Goal: Transaction & Acquisition: Purchase product/service

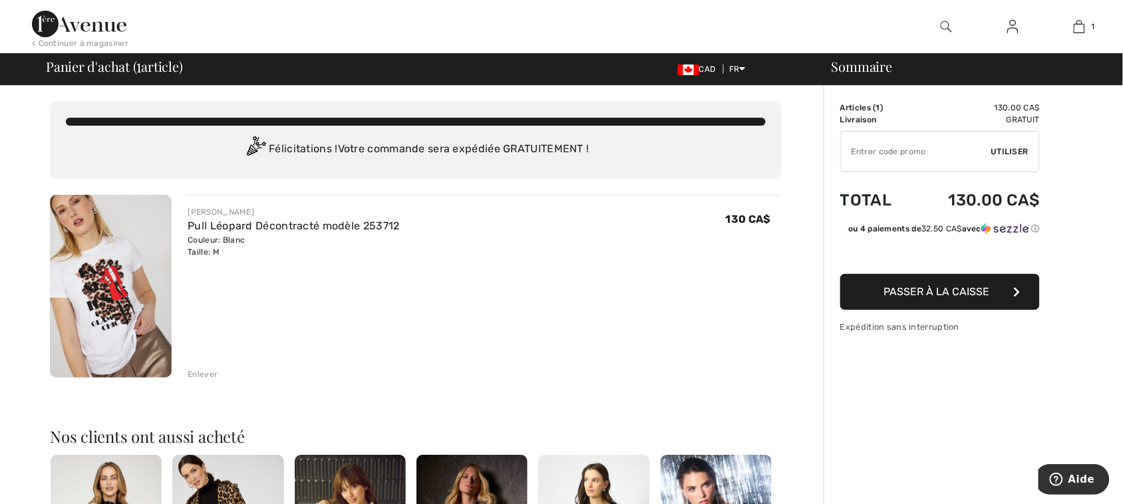
click at [939, 290] on span "Passer à la caisse" at bounding box center [937, 291] width 106 height 13
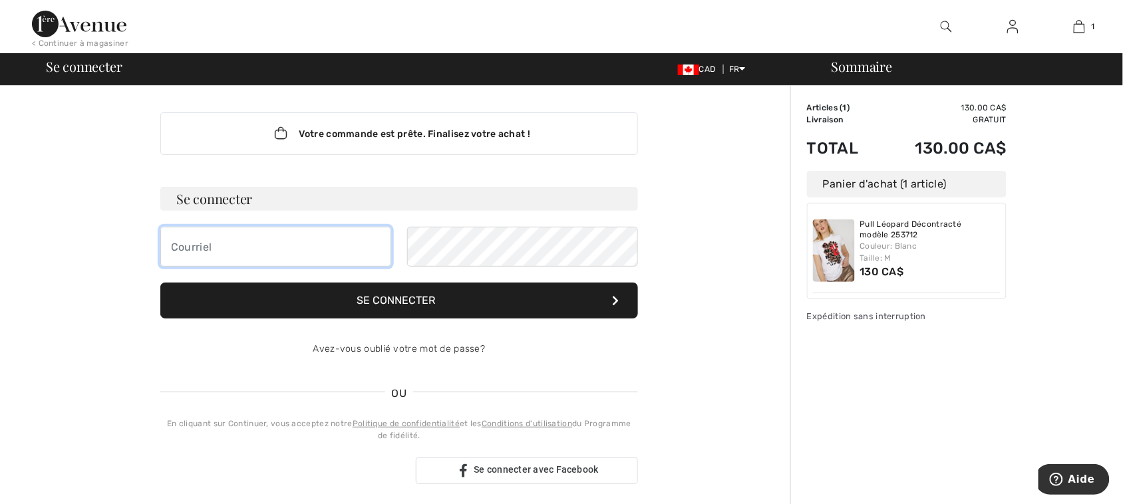
click at [217, 253] on input "email" at bounding box center [275, 247] width 231 height 40
type input "lapierre_yvan@videotron.ca"
drag, startPoint x: 320, startPoint y: 249, endPoint x: 116, endPoint y: 257, distance: 203.7
click at [116, 257] on div "Votre commande est prête. Finalisez votre achat ! Se connecter lapierre_yvan@vi…" at bounding box center [399, 479] width 732 height 786
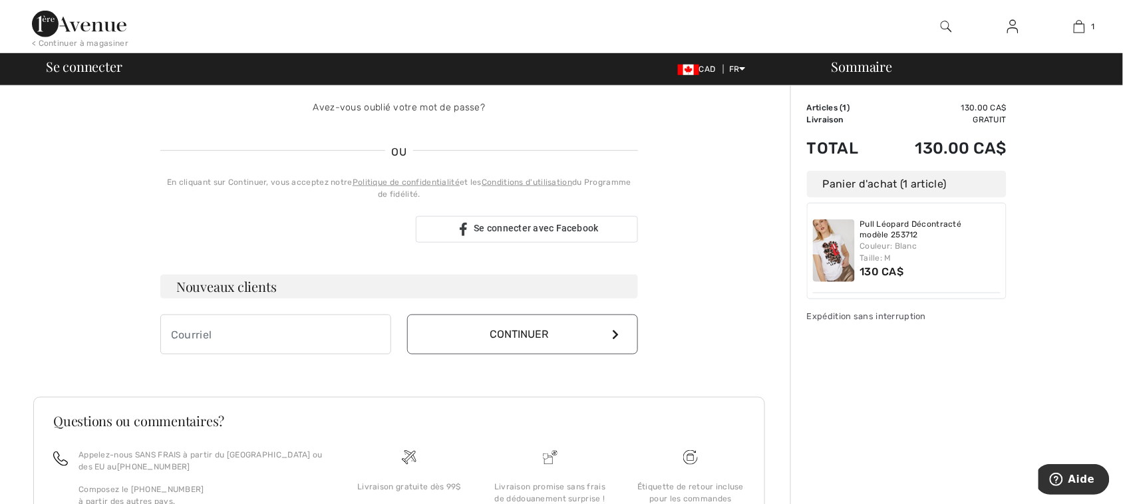
scroll to position [249, 0]
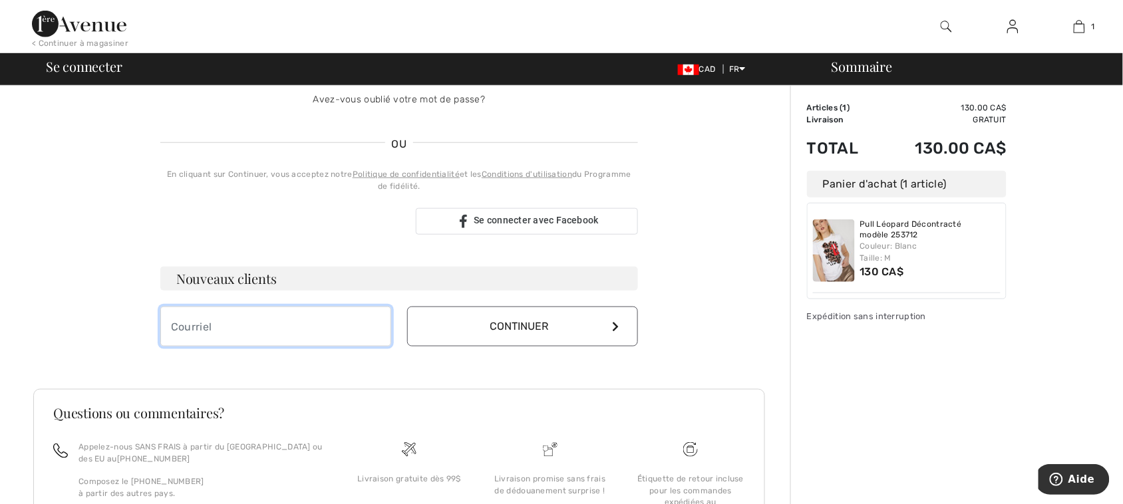
click at [174, 327] on input "email" at bounding box center [275, 327] width 231 height 40
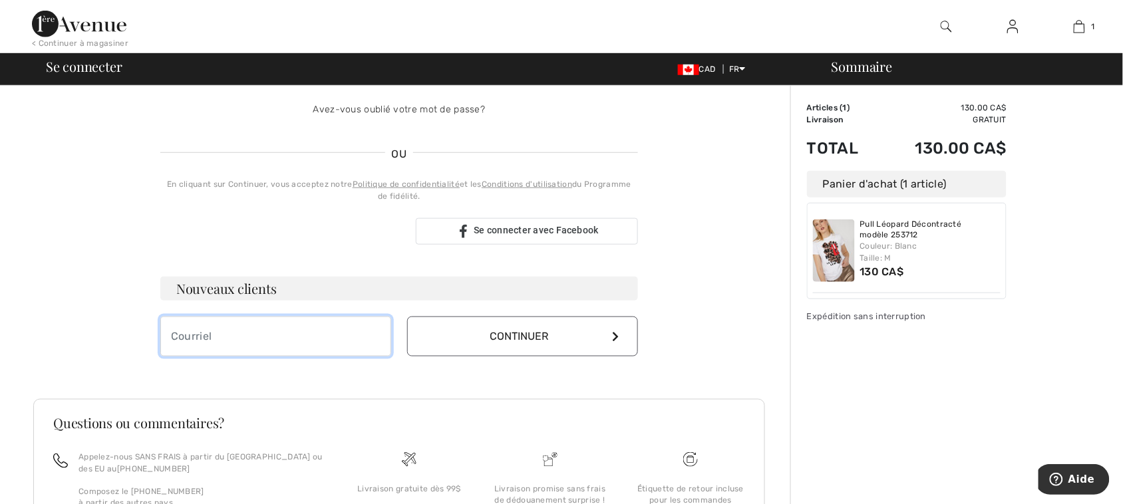
scroll to position [263, 0]
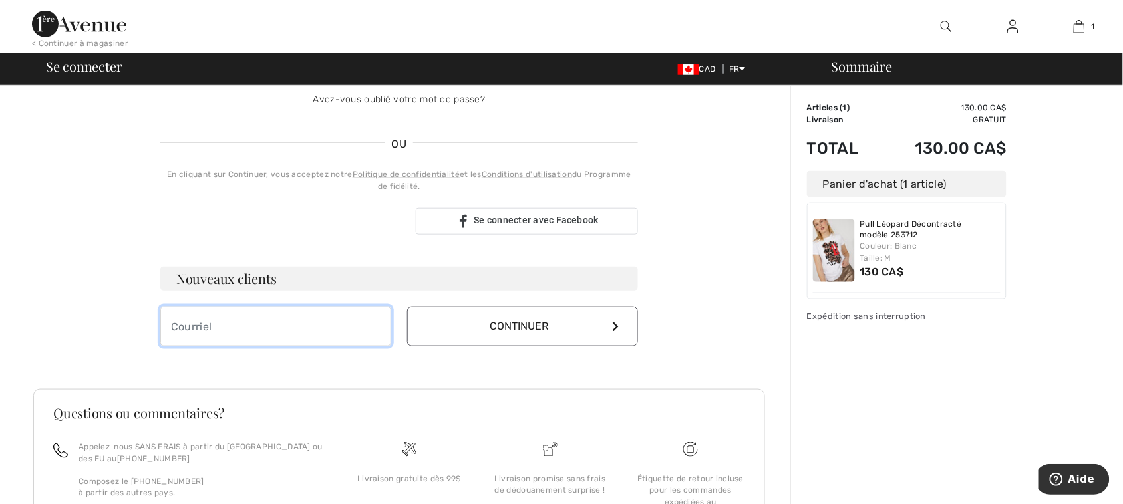
click at [201, 329] on input "email" at bounding box center [275, 327] width 231 height 40
type input "lapierre_yvan@videotron.ca"
click at [482, 327] on button "Continuer" at bounding box center [522, 327] width 231 height 40
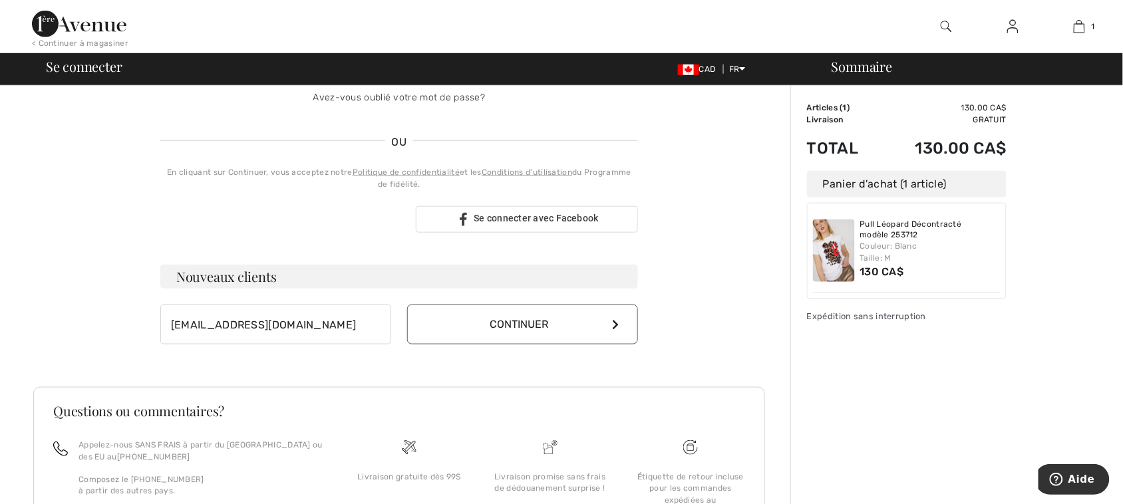
scroll to position [249, 0]
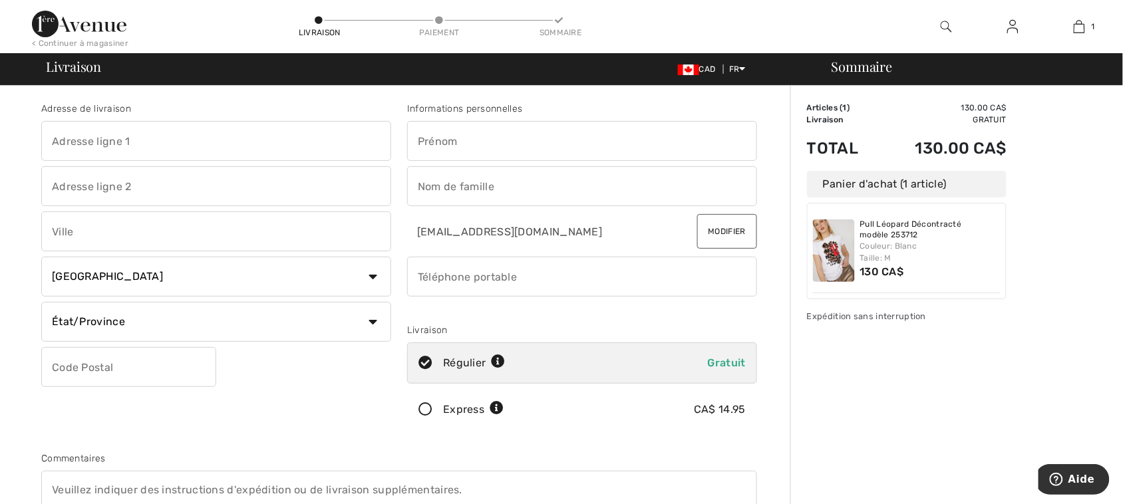
click at [178, 138] on input "text" at bounding box center [216, 141] width 350 height 40
type input "[STREET_ADDRESS][PERSON_NAME]"
type input "Thetford Mines"
select select "QC"
type input "G6H 1S7"
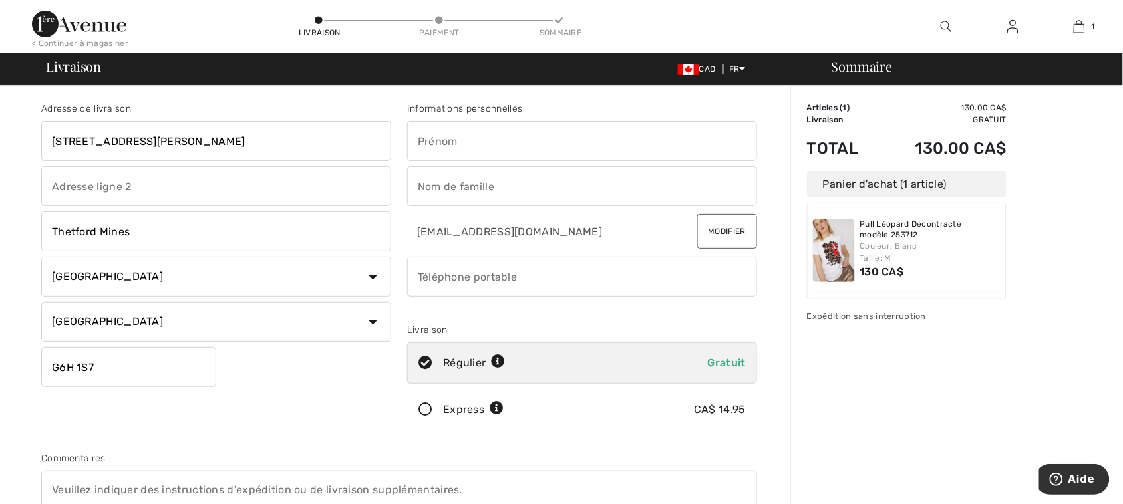
type input "[PERSON_NAME]"
type input "4184237427"
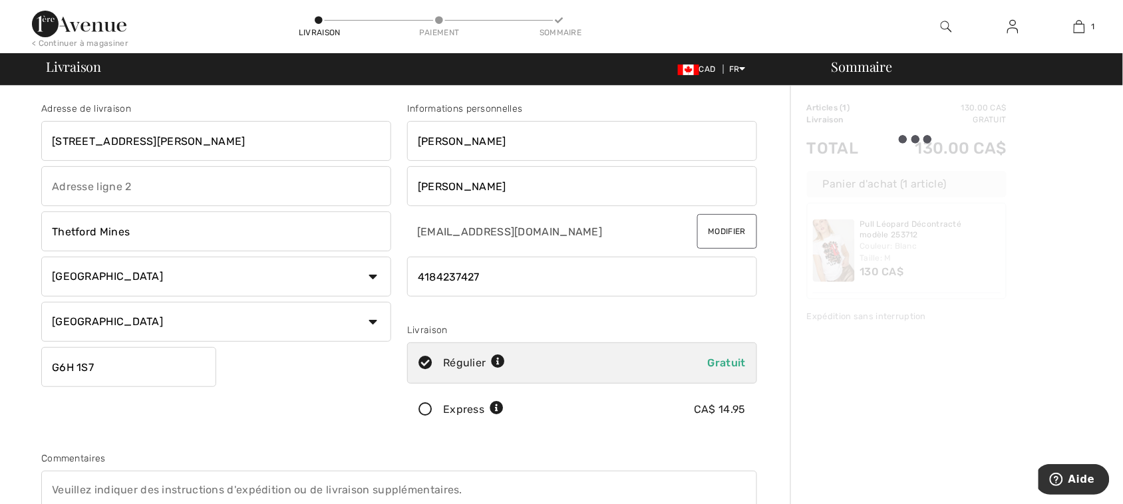
type input "G6H1S7"
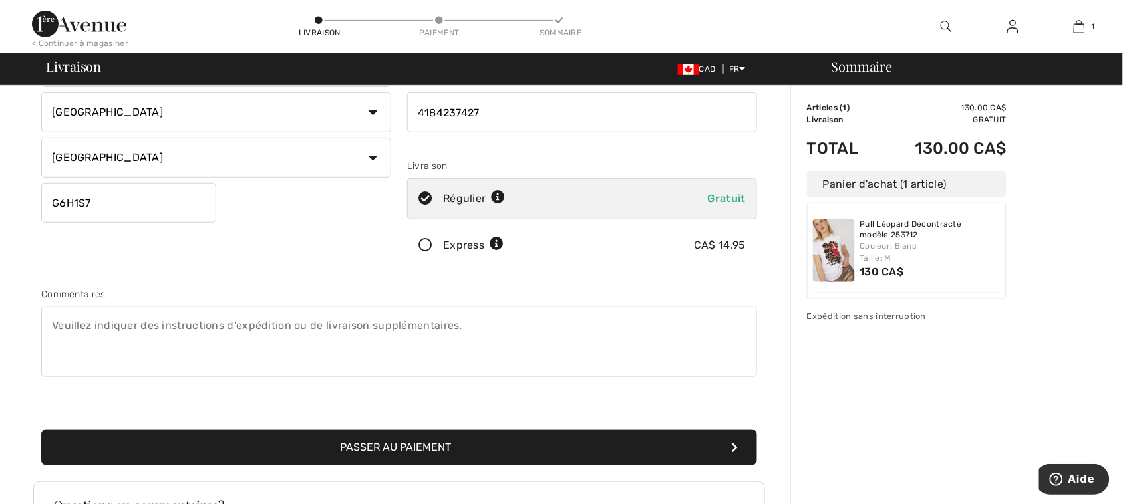
scroll to position [166, 0]
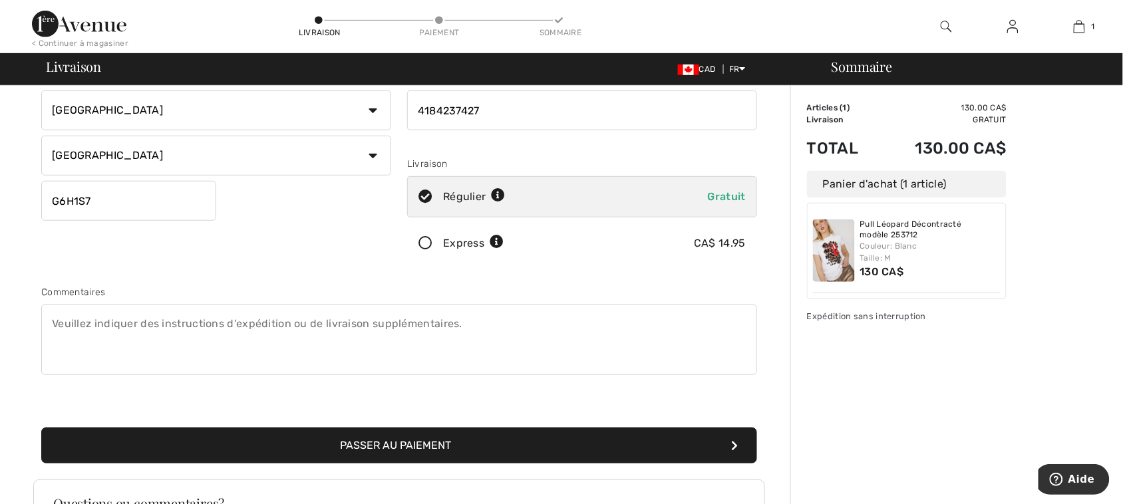
click at [474, 446] on button "Passer au paiement" at bounding box center [399, 446] width 716 height 36
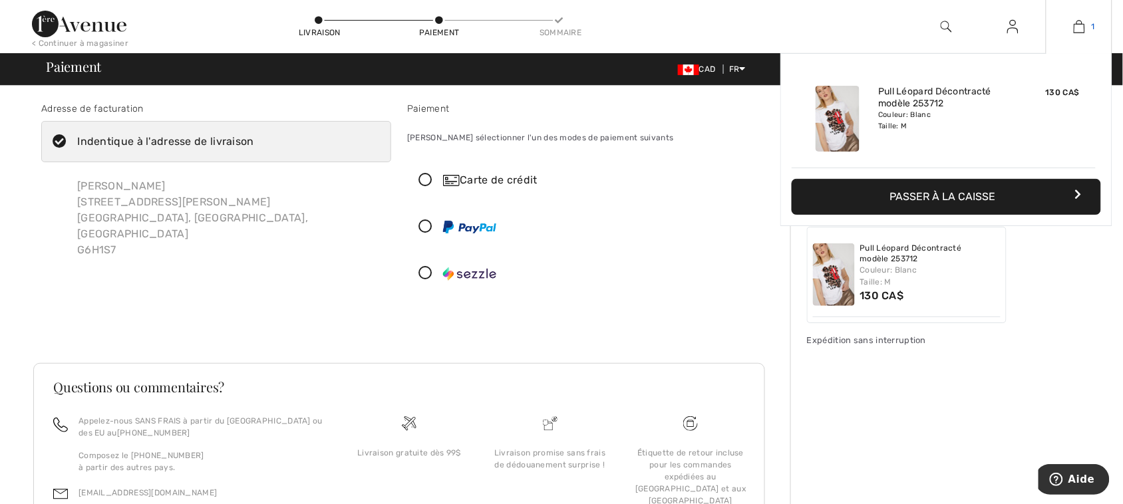
click at [1078, 24] on img at bounding box center [1079, 27] width 11 height 16
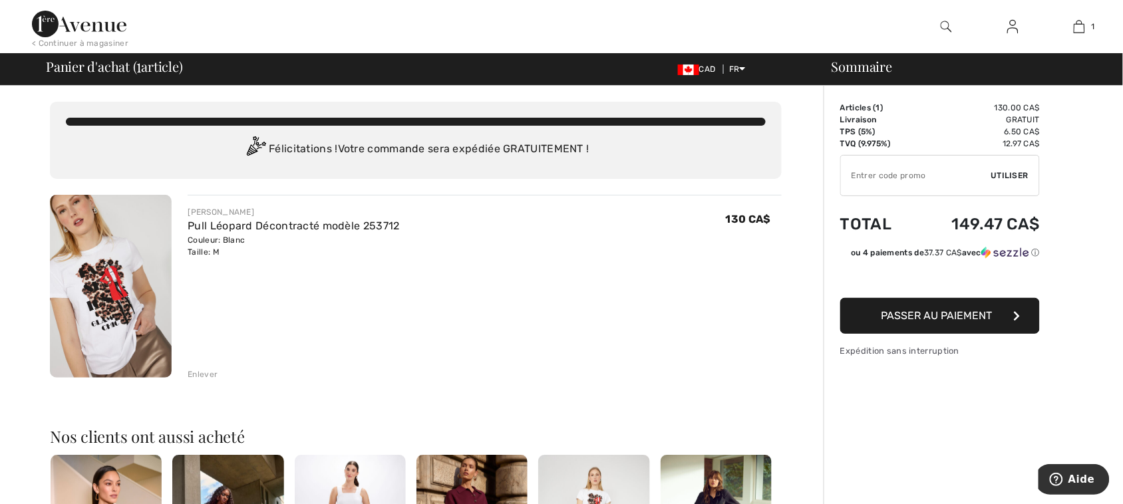
click at [204, 373] on div "Enlever" at bounding box center [203, 375] width 30 height 12
